Goal: Task Accomplishment & Management: Complete application form

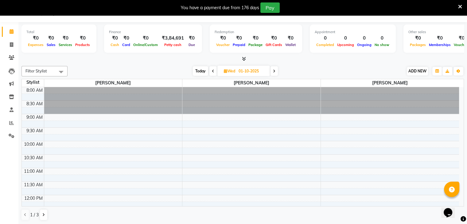
scroll to position [81, 0]
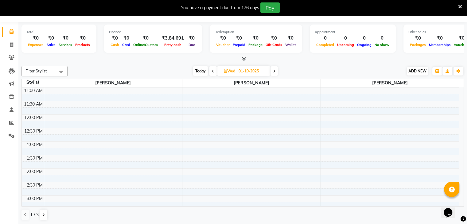
click at [417, 69] on span "ADD NEW" at bounding box center [418, 71] width 18 height 5
click at [415, 69] on span "ADD NEW" at bounding box center [418, 71] width 18 height 5
click at [403, 90] on link "Add Invoice" at bounding box center [404, 91] width 49 height 8
select select "638"
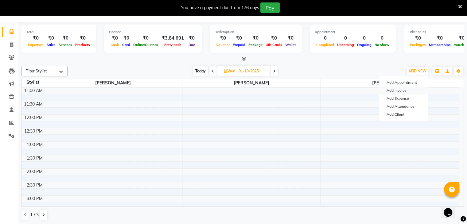
select select "service"
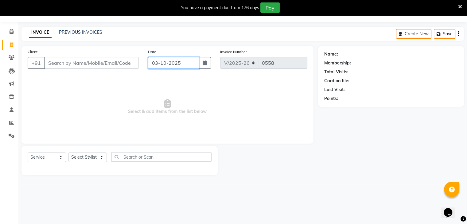
click at [163, 68] on input "03-10-2025" at bounding box center [173, 63] width 51 height 12
select select "10"
select select "2025"
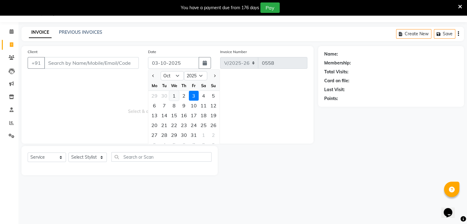
click at [175, 96] on div "1" at bounding box center [174, 96] width 10 height 10
type input "01-10-2025"
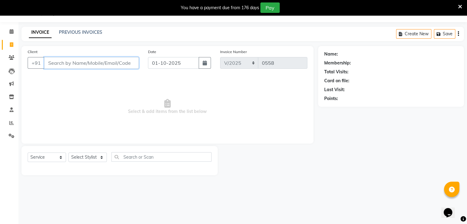
click at [101, 64] on input "Client" at bounding box center [91, 63] width 95 height 12
type input "8087294596"
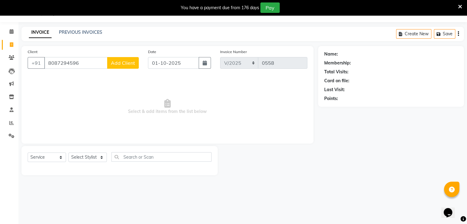
click at [127, 67] on button "Add Client" at bounding box center [123, 63] width 32 height 12
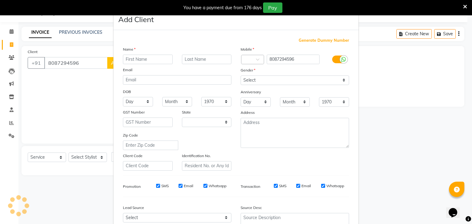
select select "22"
click at [151, 59] on input "text" at bounding box center [148, 60] width 50 height 10
type input "[PERSON_NAME]"
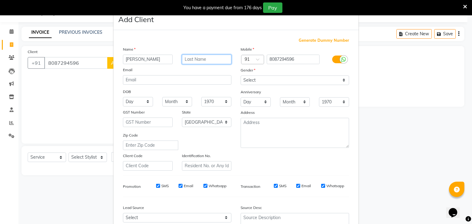
click at [216, 56] on input "text" at bounding box center [207, 60] width 50 height 10
type input "[PERSON_NAME]"
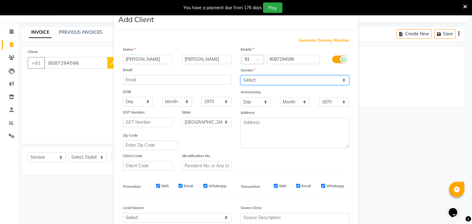
click at [251, 76] on select "Select [DEMOGRAPHIC_DATA] [DEMOGRAPHIC_DATA] Other Prefer Not To Say" at bounding box center [295, 81] width 108 height 10
select select "[DEMOGRAPHIC_DATA]"
click at [241, 76] on select "Select [DEMOGRAPHIC_DATA] [DEMOGRAPHIC_DATA] Other Prefer Not To Say" at bounding box center [295, 81] width 108 height 10
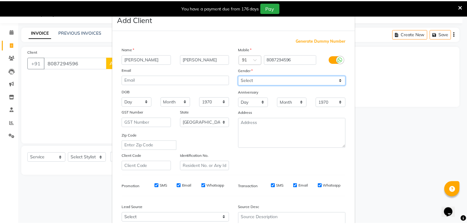
scroll to position [62, 0]
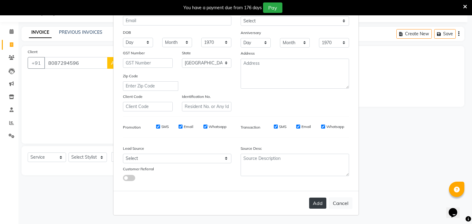
click at [314, 205] on button "Add" at bounding box center [317, 203] width 17 height 11
select select
select select "null"
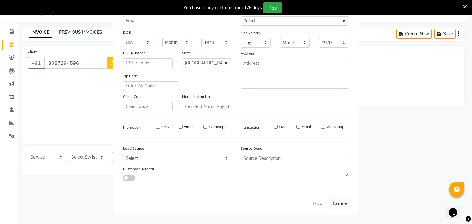
select select
checkbox input "false"
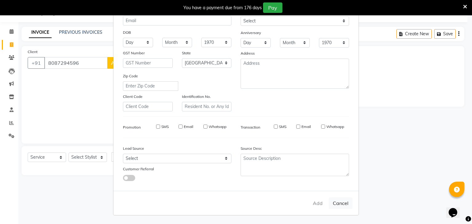
checkbox input "false"
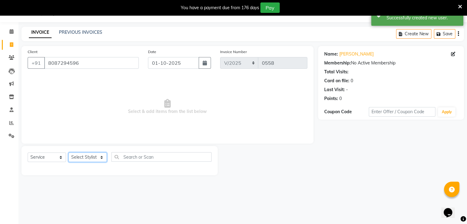
click at [80, 156] on select "Select Stylist [PERSON_NAME] [PERSON_NAME] [PERSON_NAME] Jaya [PERSON_NAME] [PE…" at bounding box center [88, 158] width 38 height 10
select select "81555"
click at [69, 153] on select "Select Stylist [PERSON_NAME] [PERSON_NAME] [PERSON_NAME] Jaya [PERSON_NAME] [PE…" at bounding box center [88, 158] width 38 height 10
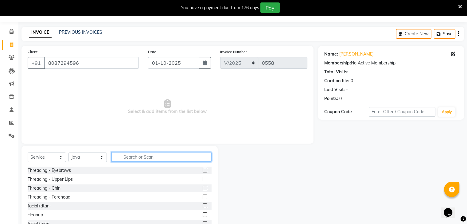
click at [145, 157] on input "text" at bounding box center [162, 157] width 100 height 10
type input "Head"
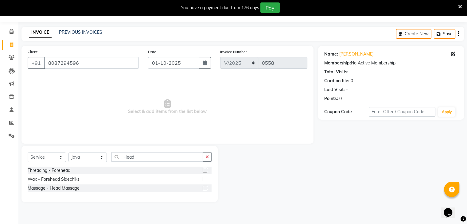
click at [204, 188] on label at bounding box center [205, 188] width 5 height 5
click at [204, 188] on input "checkbox" at bounding box center [205, 189] width 4 height 4
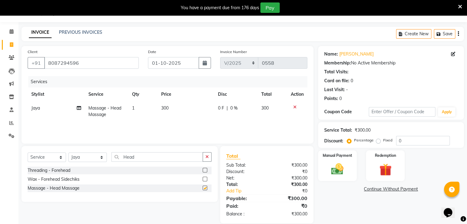
checkbox input "false"
click at [164, 107] on span "300" at bounding box center [164, 108] width 7 height 6
select select "81555"
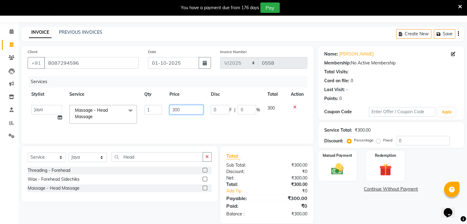
click at [174, 110] on input "300" at bounding box center [187, 110] width 34 height 10
type input "500"
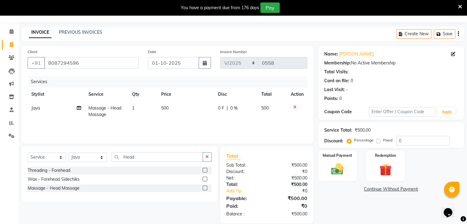
click at [177, 122] on div "Services Stylist Service Qty Price Disc Total Action Jaya Massage - Head Massag…" at bounding box center [168, 106] width 280 height 61
click at [144, 160] on input "Hea" at bounding box center [158, 157] width 92 height 10
type input "H"
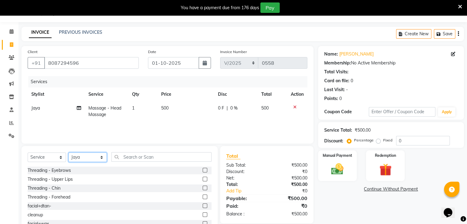
click at [82, 155] on select "Select Stylist [PERSON_NAME] [PERSON_NAME] [PERSON_NAME] Jaya [PERSON_NAME] [PE…" at bounding box center [88, 158] width 38 height 10
select select "80401"
click at [69, 153] on select "Select Stylist [PERSON_NAME] [PERSON_NAME] [PERSON_NAME] Jaya [PERSON_NAME] [PE…" at bounding box center [88, 158] width 38 height 10
click at [135, 162] on input "text" at bounding box center [162, 157] width 100 height 10
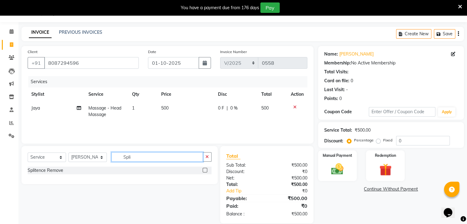
type input "Spli"
click at [205, 169] on label at bounding box center [205, 170] width 5 height 5
click at [205, 169] on input "checkbox" at bounding box center [205, 171] width 4 height 4
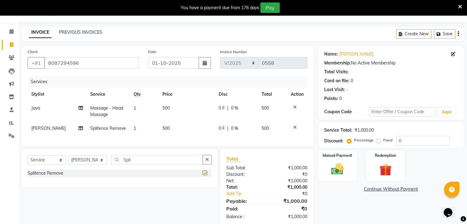
checkbox input "false"
click at [332, 170] on img at bounding box center [337, 169] width 21 height 15
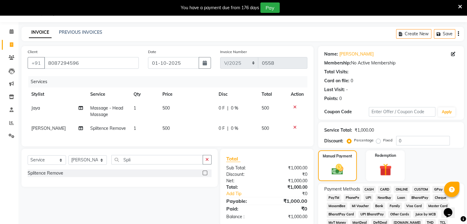
click at [434, 187] on span "GPay" at bounding box center [439, 189] width 13 height 7
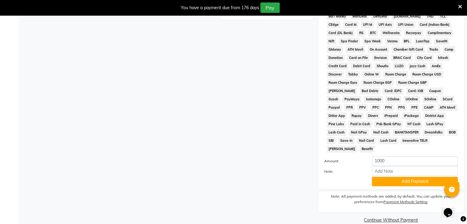
scroll to position [229, 0]
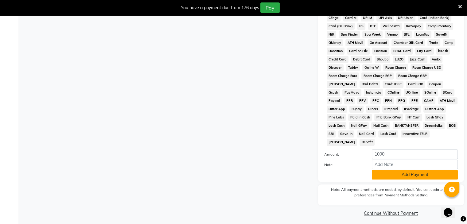
click at [426, 175] on button "Add Payment" at bounding box center [415, 175] width 86 height 10
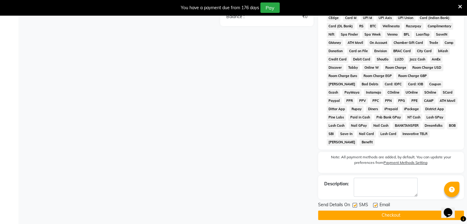
click at [429, 212] on button "Checkout" at bounding box center [391, 216] width 146 height 10
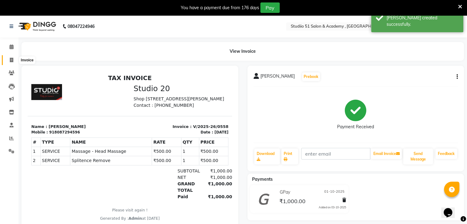
click at [12, 58] on icon at bounding box center [11, 60] width 3 height 5
select select "service"
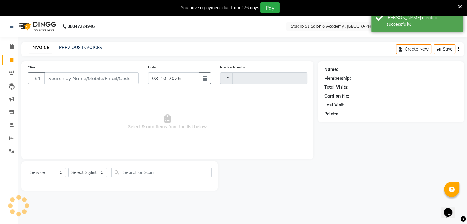
scroll to position [15, 0]
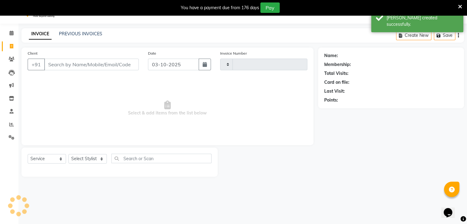
type input "0559"
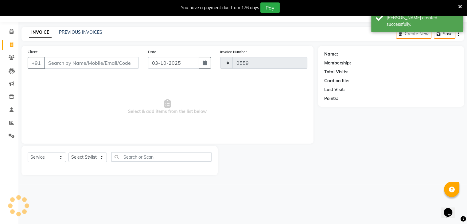
select select "638"
click at [178, 58] on input "03-10-2025" at bounding box center [173, 63] width 51 height 12
select select "10"
select select "2025"
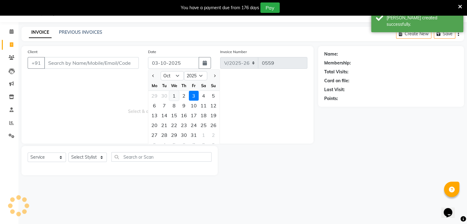
click at [172, 97] on div "1" at bounding box center [174, 96] width 10 height 10
type input "01-10-2025"
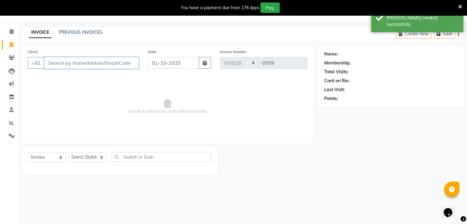
click at [107, 61] on input "Client" at bounding box center [91, 63] width 95 height 12
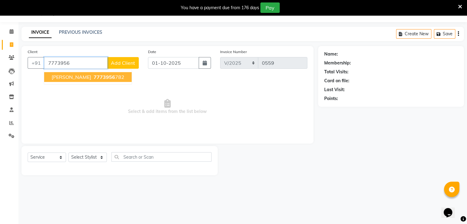
click at [107, 77] on ngb-highlight "7773956 782" at bounding box center [109, 77] width 32 height 6
type input "7773956782"
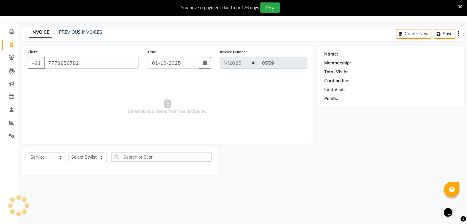
click at [107, 77] on span "Select & add items from the list below" at bounding box center [168, 106] width 280 height 61
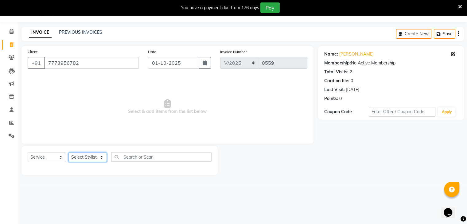
click at [84, 157] on select "Select Stylist [PERSON_NAME] [PERSON_NAME] [PERSON_NAME] Jaya [PERSON_NAME] [PE…" at bounding box center [88, 158] width 38 height 10
select select "81555"
click at [69, 153] on select "Select Stylist [PERSON_NAME] [PERSON_NAME] [PERSON_NAME] Jaya [PERSON_NAME] [PE…" at bounding box center [88, 158] width 38 height 10
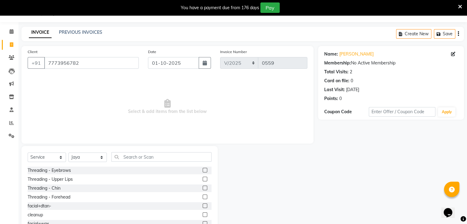
click at [203, 169] on label at bounding box center [205, 170] width 5 height 5
click at [203, 169] on input "checkbox" at bounding box center [205, 171] width 4 height 4
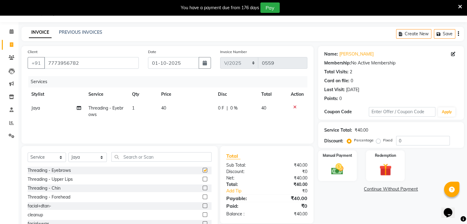
checkbox input "false"
click at [203, 179] on label at bounding box center [205, 179] width 5 height 5
click at [203, 179] on input "checkbox" at bounding box center [205, 180] width 4 height 4
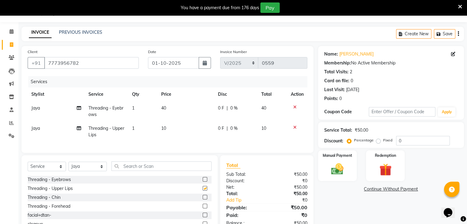
checkbox input "false"
click at [336, 172] on img at bounding box center [337, 169] width 21 height 15
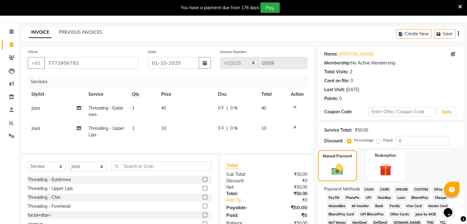
click at [203, 209] on label at bounding box center [205, 206] width 5 height 5
click at [203, 209] on input "checkbox" at bounding box center [205, 207] width 4 height 4
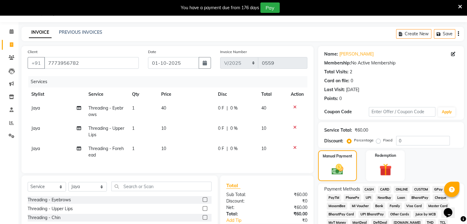
checkbox input "false"
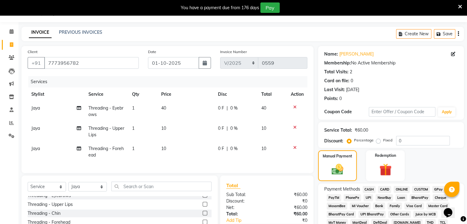
scroll to position [4, 0]
click at [203, 216] on label at bounding box center [205, 214] width 5 height 5
click at [203, 216] on input "checkbox" at bounding box center [205, 214] width 4 height 4
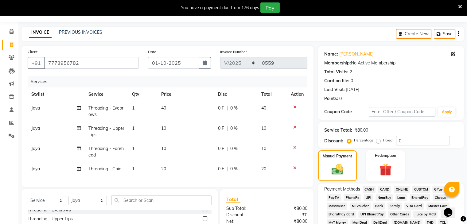
checkbox input "false"
click at [163, 171] on span "20" at bounding box center [163, 169] width 5 height 6
select select "81555"
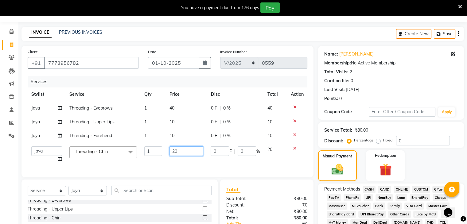
click at [174, 150] on input "20" at bounding box center [187, 152] width 34 height 10
type input "10"
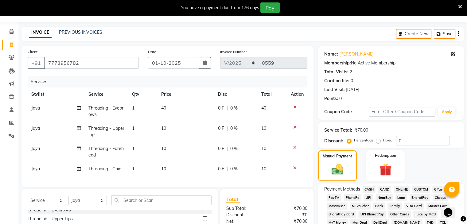
click at [210, 166] on tr "Jaya Threading - Chin 1 10 0 F | 0 % 10" at bounding box center [168, 169] width 280 height 14
click at [441, 187] on span "GPay" at bounding box center [439, 189] width 13 height 7
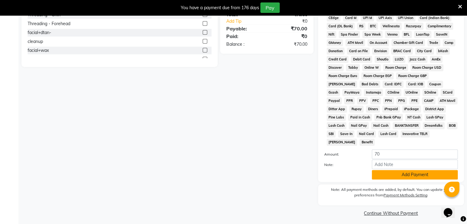
click at [431, 170] on button "Add Payment" at bounding box center [415, 175] width 86 height 10
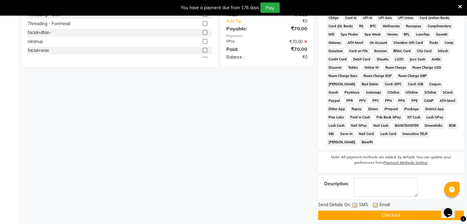
click at [409, 211] on button "Checkout" at bounding box center [391, 216] width 146 height 10
